Goal: Task Accomplishment & Management: Use online tool/utility

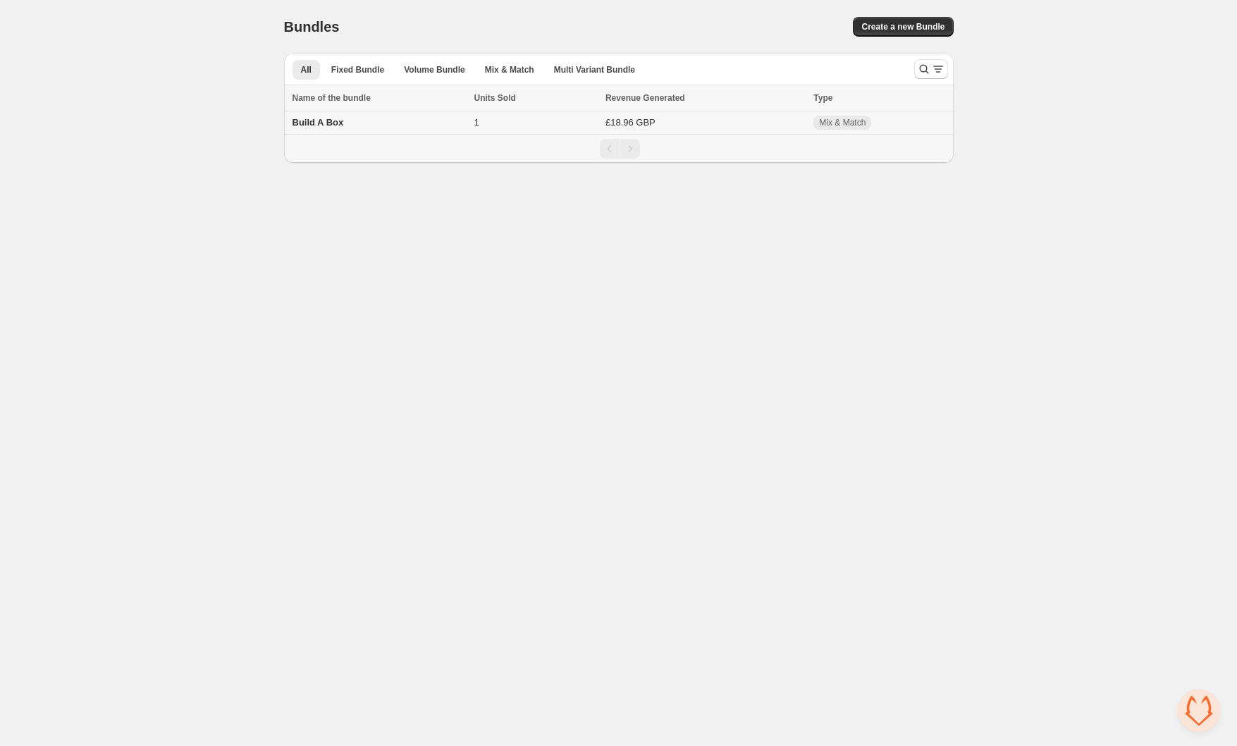
click at [314, 117] on span "Build A Box" at bounding box center [318, 122] width 51 height 11
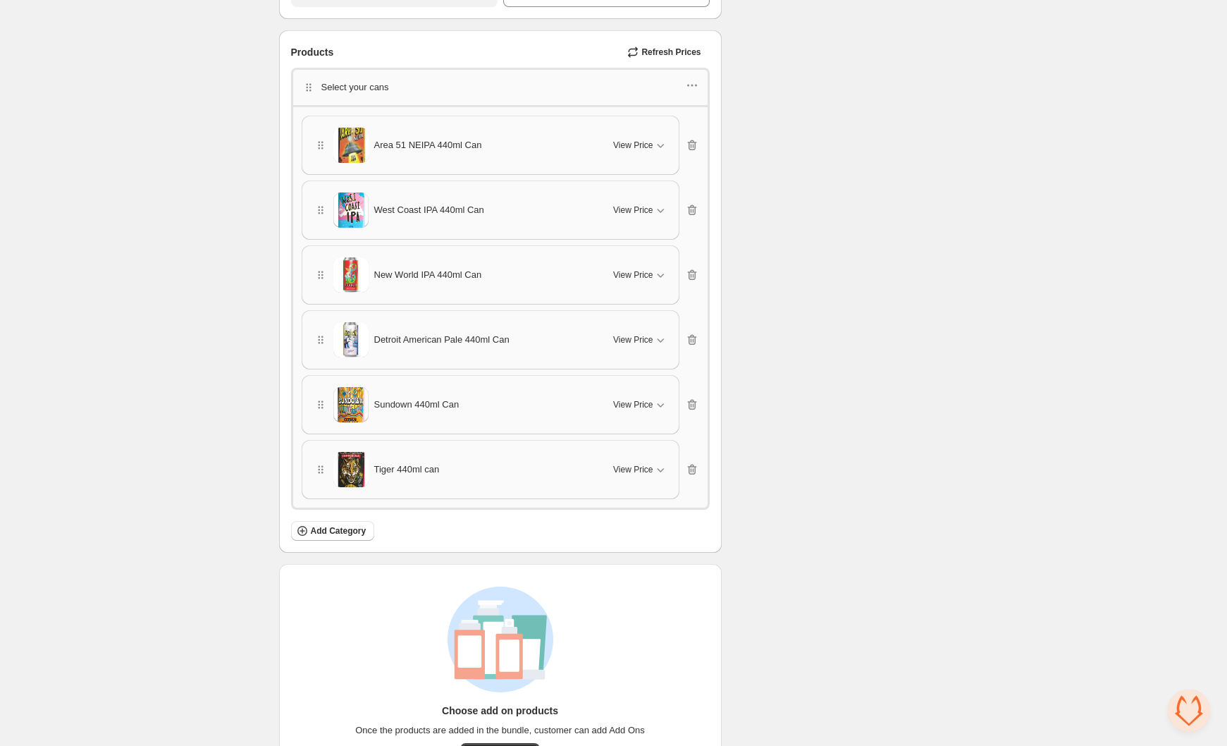
scroll to position [747, 0]
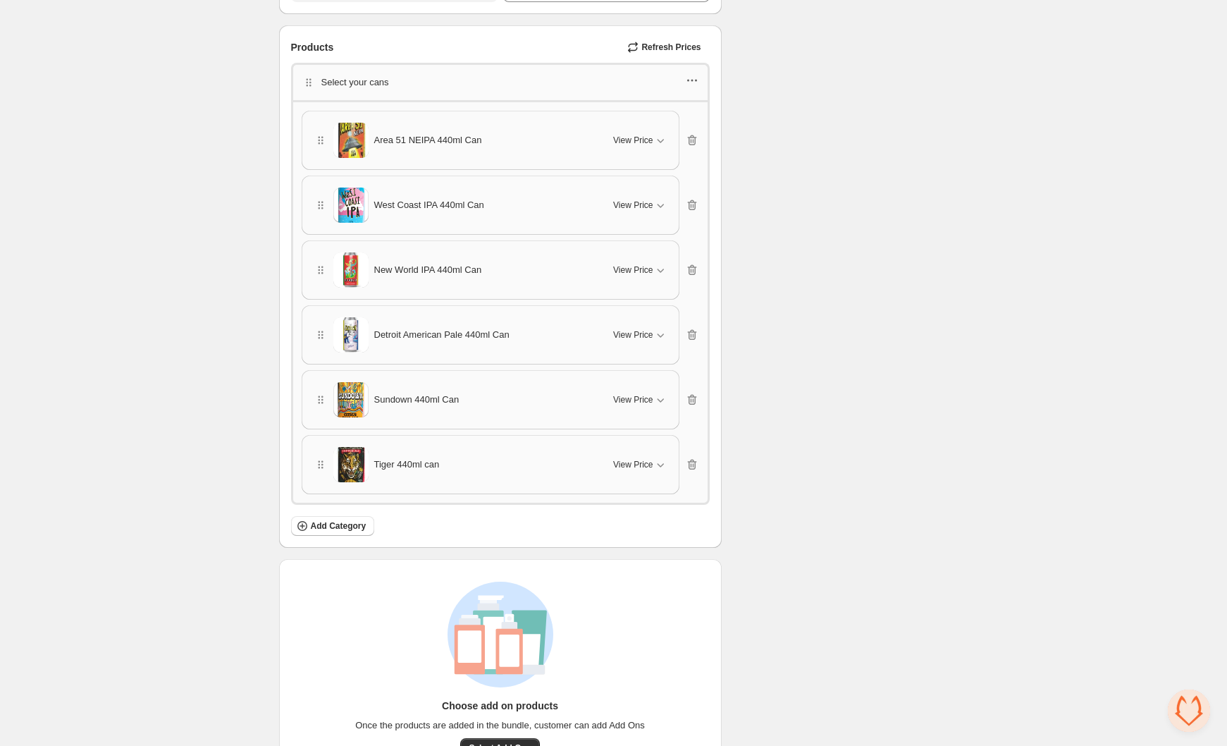
click at [697, 75] on icon "button" at bounding box center [692, 80] width 14 height 14
click at [686, 134] on span "Edit products" at bounding box center [701, 130] width 76 height 14
